Goal: Task Accomplishment & Management: Manage account settings

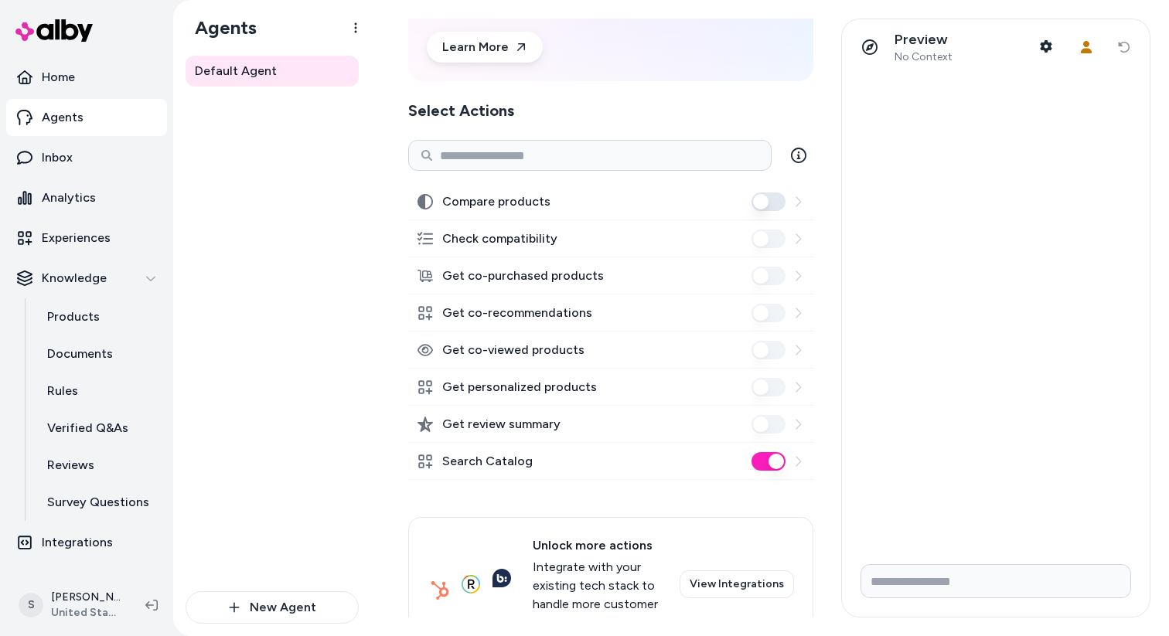
scroll to position [156, 0]
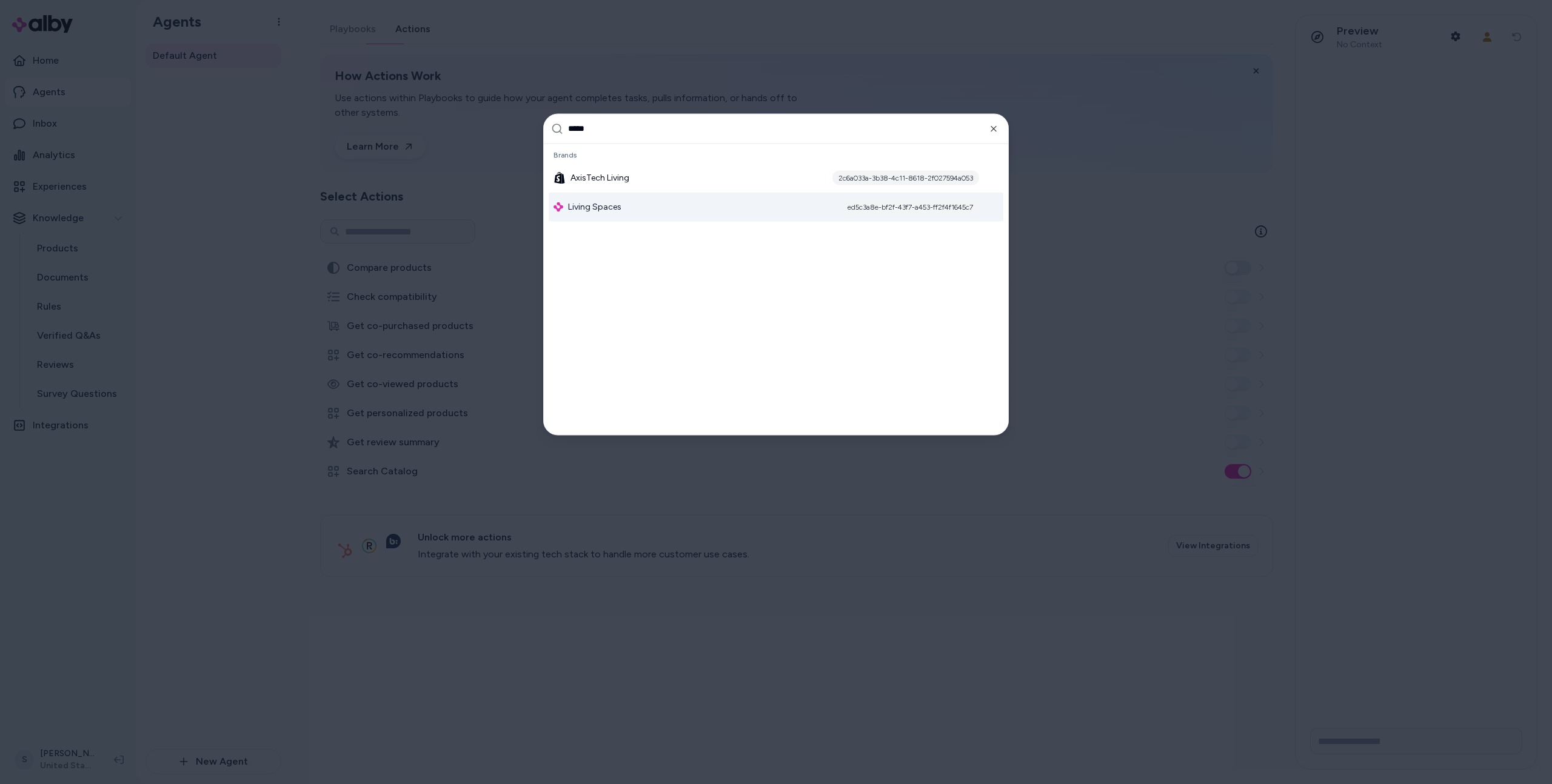
type input "*****"
click at [668, 198] on div "Living Spaces ed5c3a8e-bf2f-43f7-a453-ff2f4f1645c7" at bounding box center [776, 206] width 455 height 29
